Goal: Navigation & Orientation: Find specific page/section

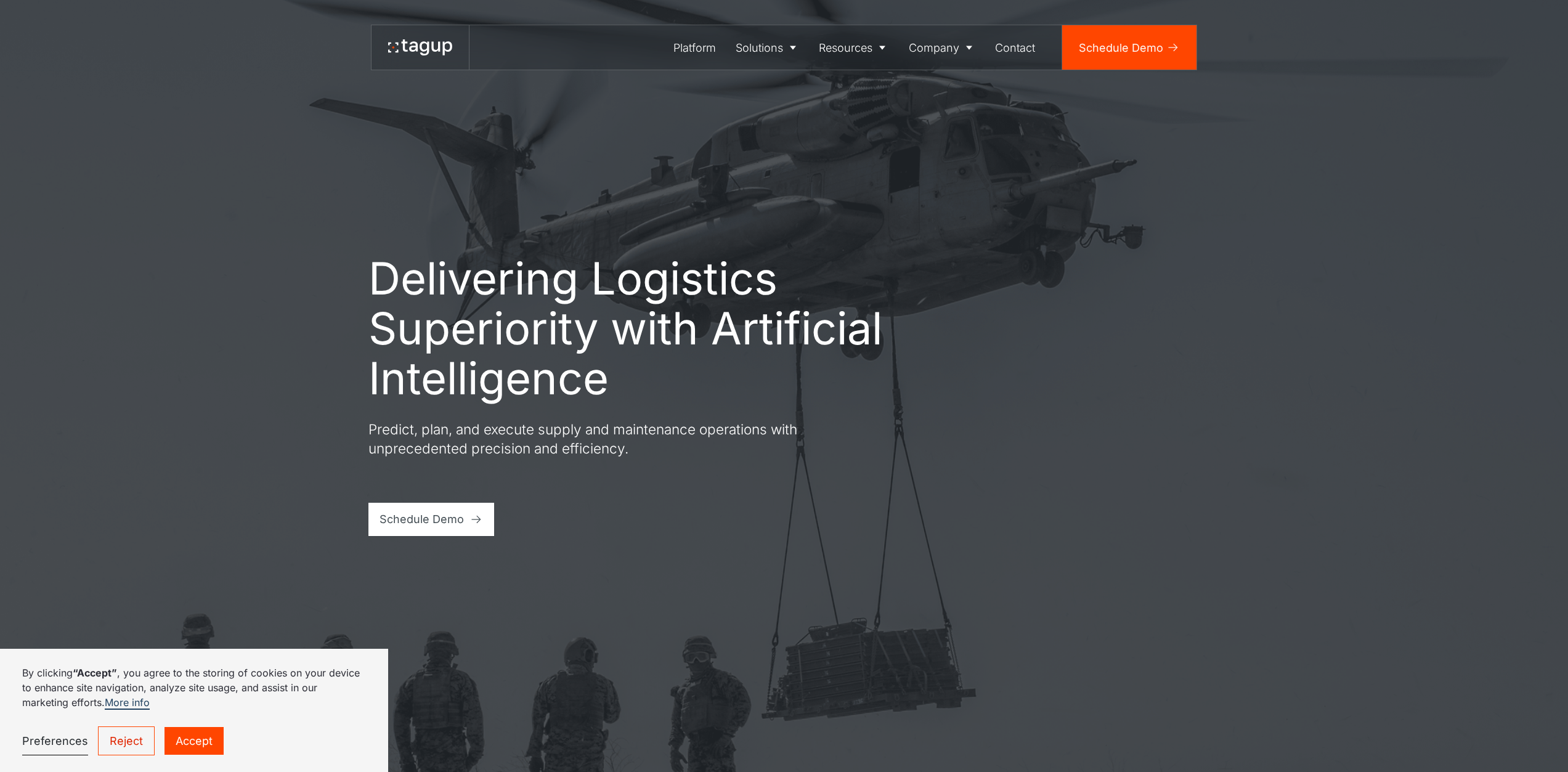
click at [132, 740] on link "Reject" at bounding box center [126, 741] width 57 height 29
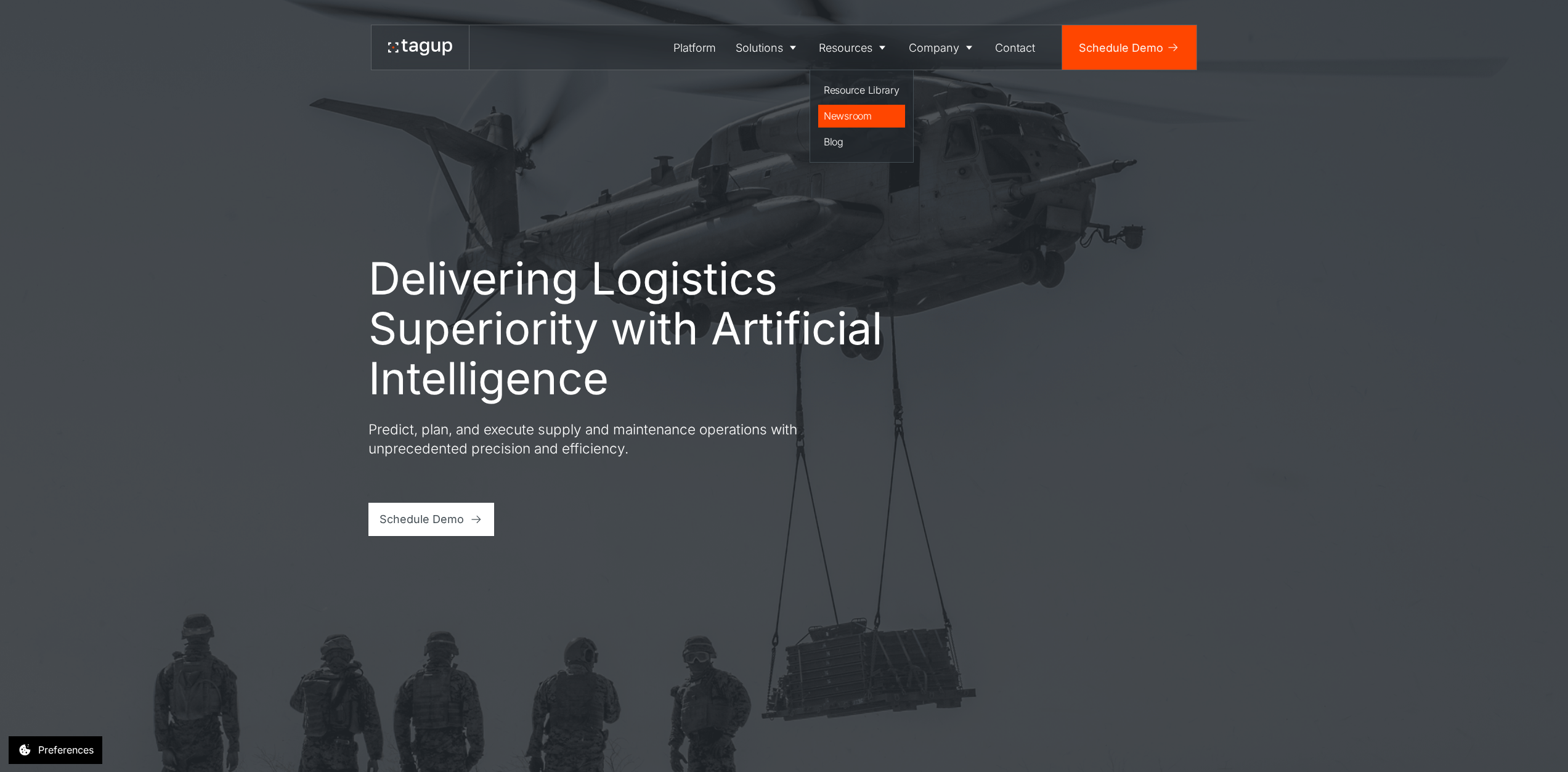
click at [841, 115] on div "Newsroom" at bounding box center [861, 116] width 76 height 15
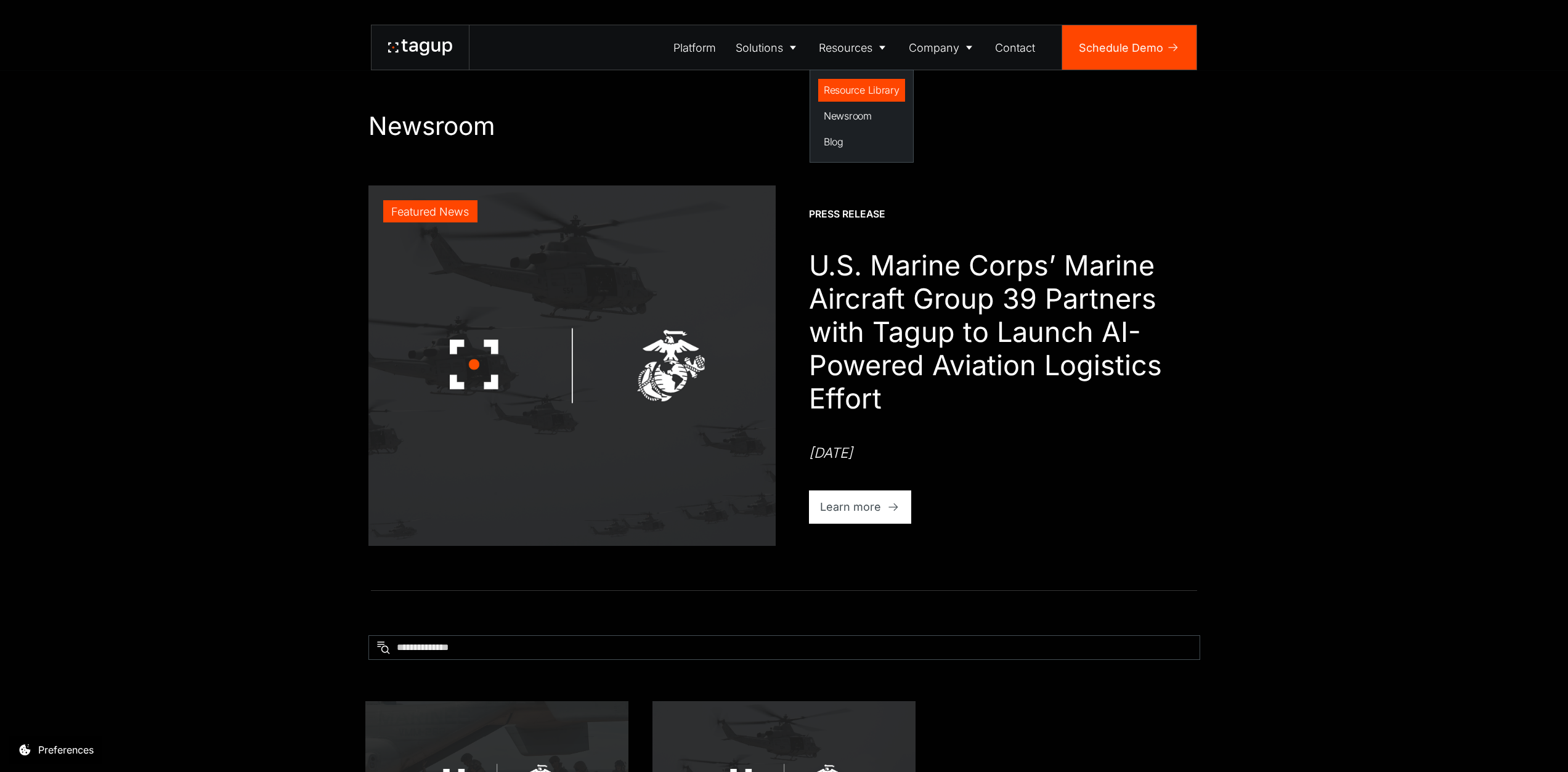
click at [853, 98] on link "Resource Library" at bounding box center [861, 90] width 87 height 24
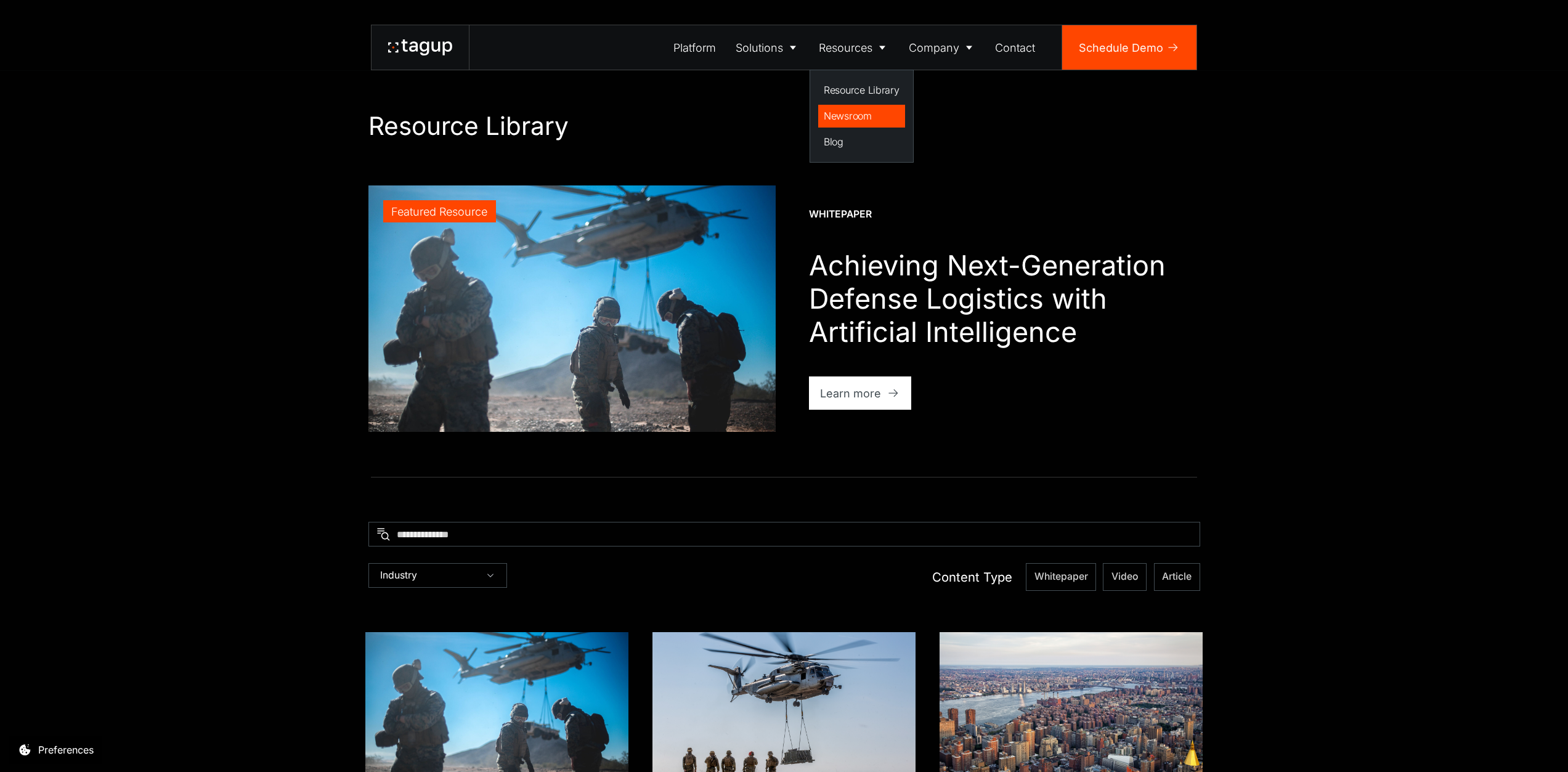
click at [845, 114] on div "Newsroom" at bounding box center [861, 116] width 76 height 15
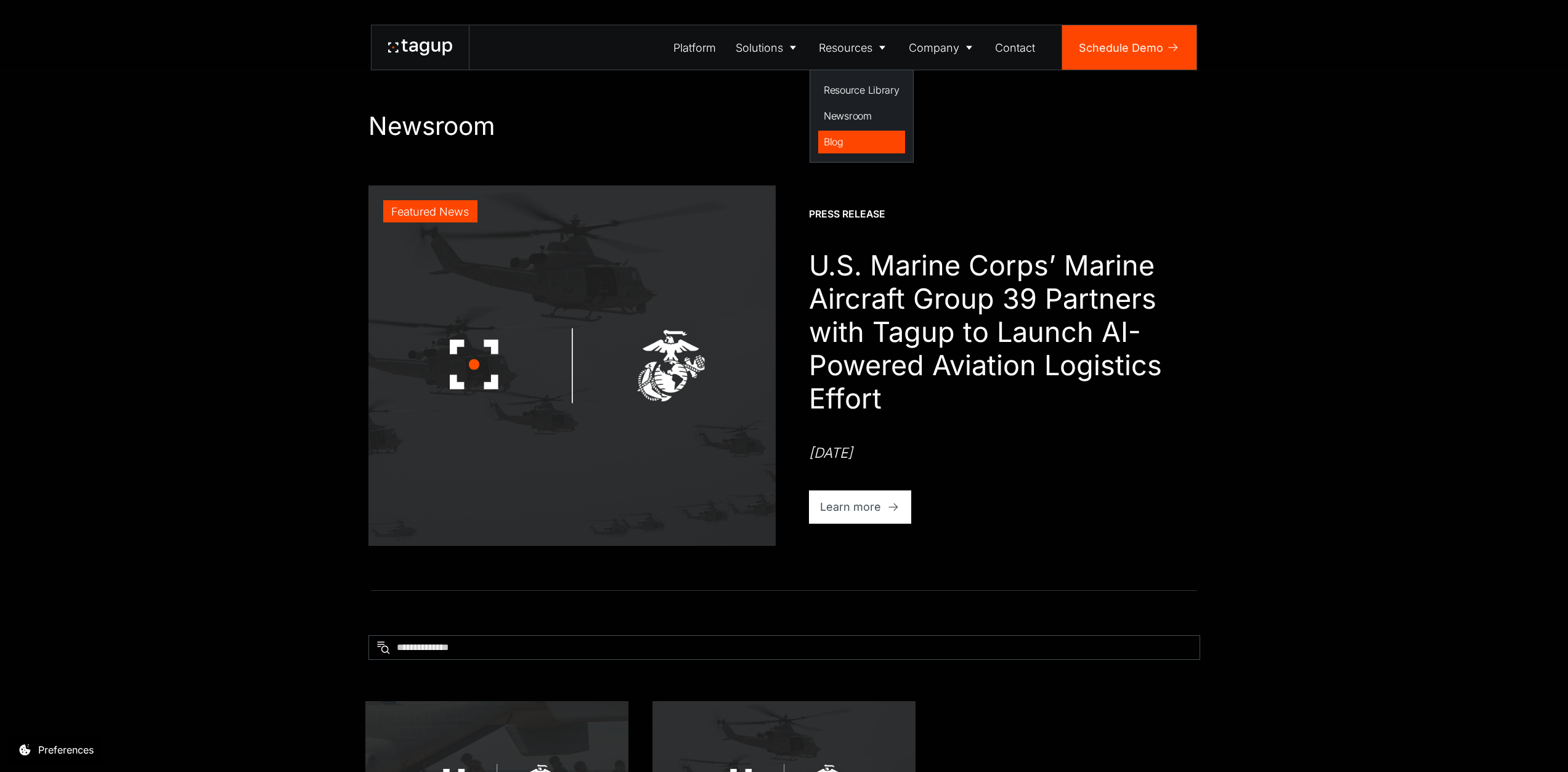
click at [838, 141] on div "Blog" at bounding box center [861, 141] width 76 height 15
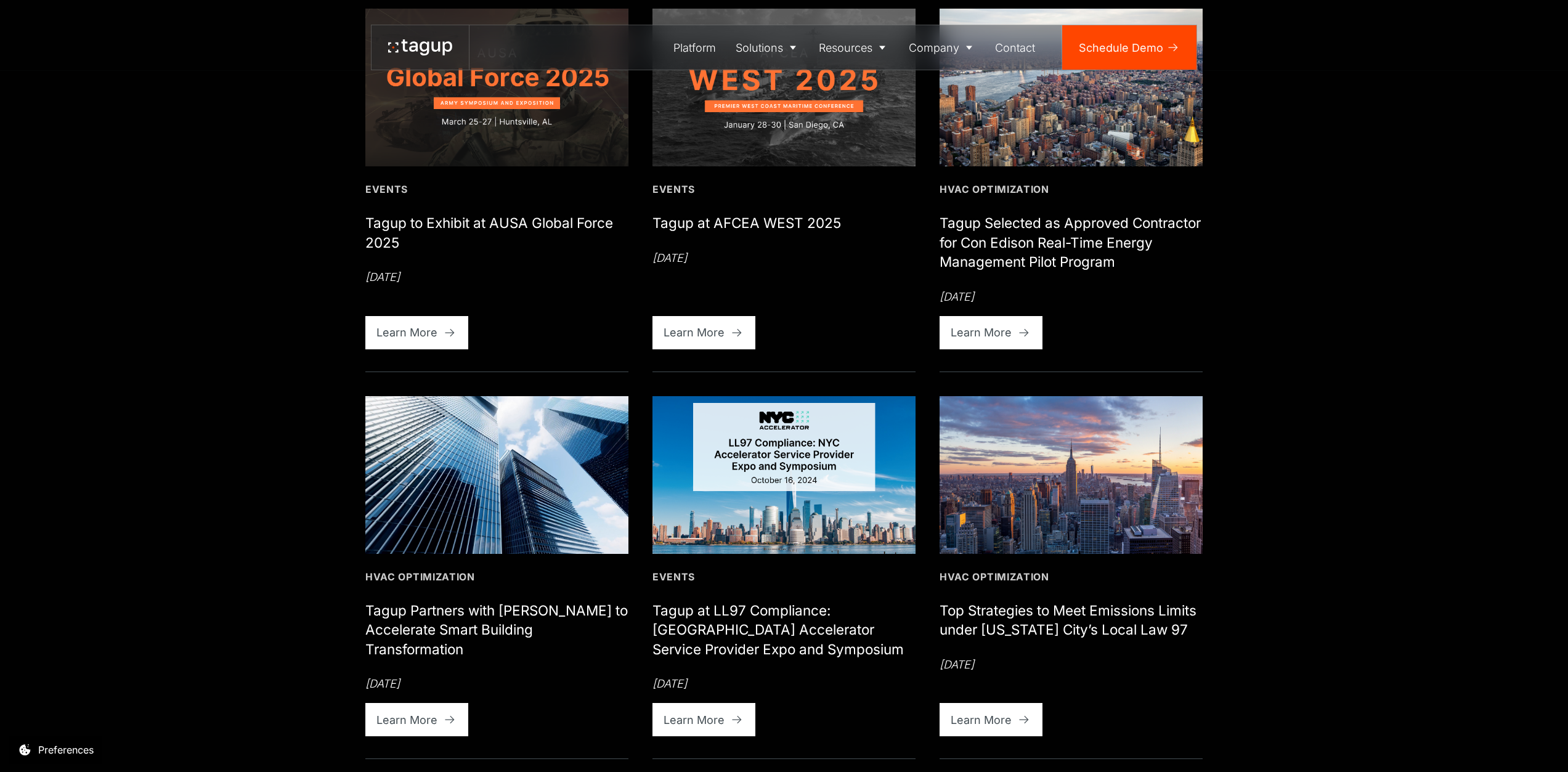
scroll to position [740, 0]
